Goal: Transaction & Acquisition: Download file/media

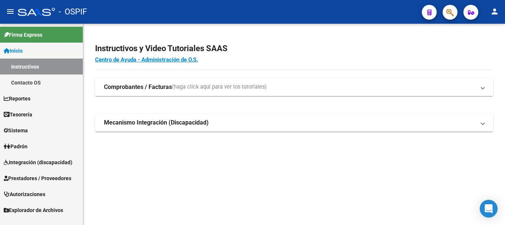
click at [45, 179] on span "Prestadores / Proveedores" at bounding box center [38, 178] width 68 height 8
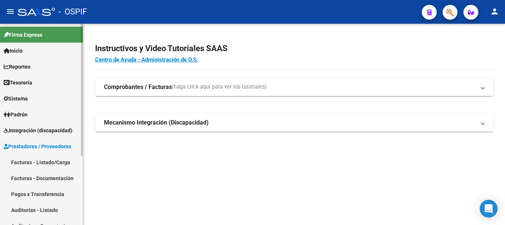
click at [45, 163] on link "Facturas - Listado/Carga" at bounding box center [41, 162] width 83 height 16
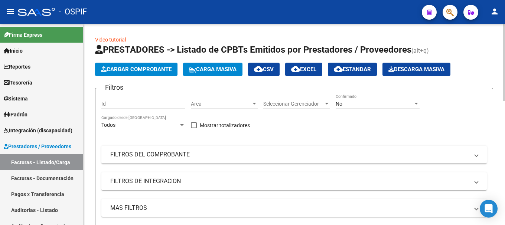
click at [415, 103] on div at bounding box center [416, 104] width 4 height 2
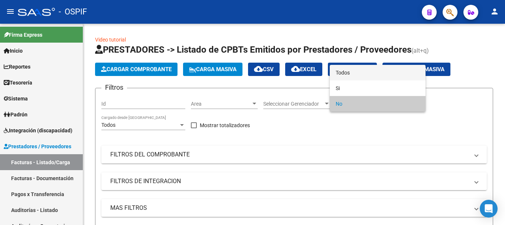
click at [382, 74] on span "Todos" at bounding box center [378, 73] width 84 height 16
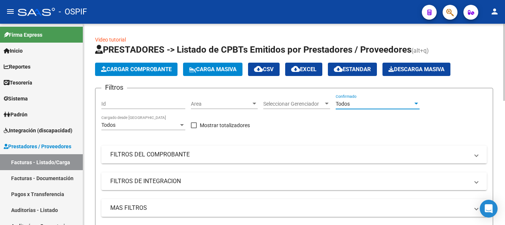
click at [473, 156] on span "FILTROS DEL COMPROBANTE" at bounding box center [292, 155] width 364 height 8
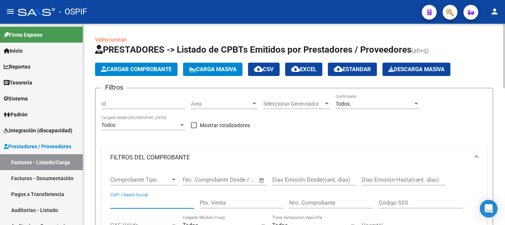
click at [154, 200] on input "CUIT / Razón Social" at bounding box center [152, 203] width 84 height 7
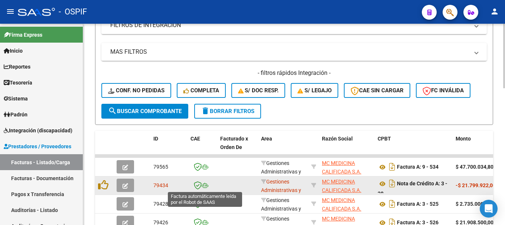
scroll to position [297, 0]
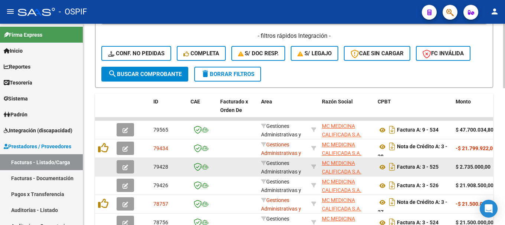
type input "30712582800"
click at [123, 168] on icon "button" at bounding box center [125, 168] width 6 height 6
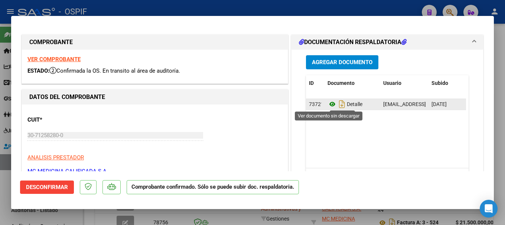
click at [329, 104] on icon at bounding box center [332, 104] width 10 height 9
click at [328, 105] on icon at bounding box center [332, 104] width 10 height 9
